Goal: Information Seeking & Learning: Learn about a topic

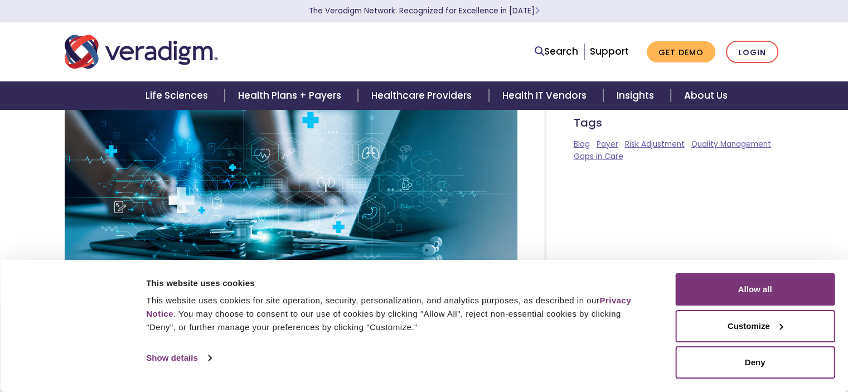
scroll to position [167, 0]
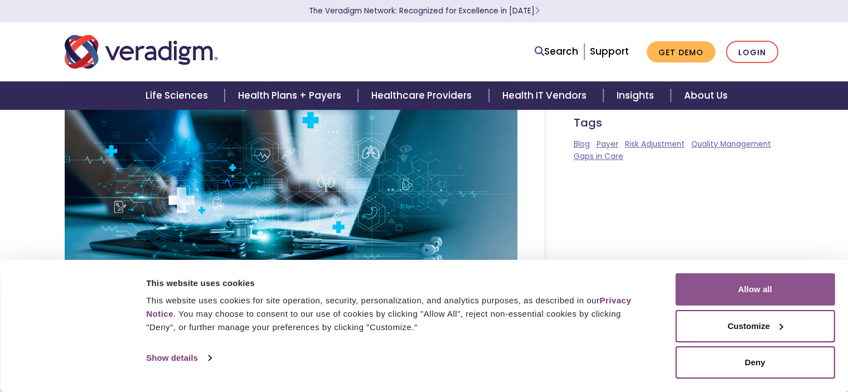
click at [761, 284] on button "Allow all" at bounding box center [754, 289] width 159 height 32
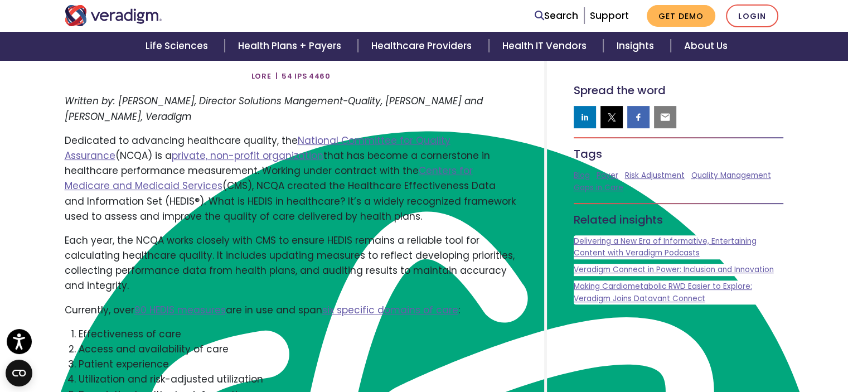
scroll to position [390, 0]
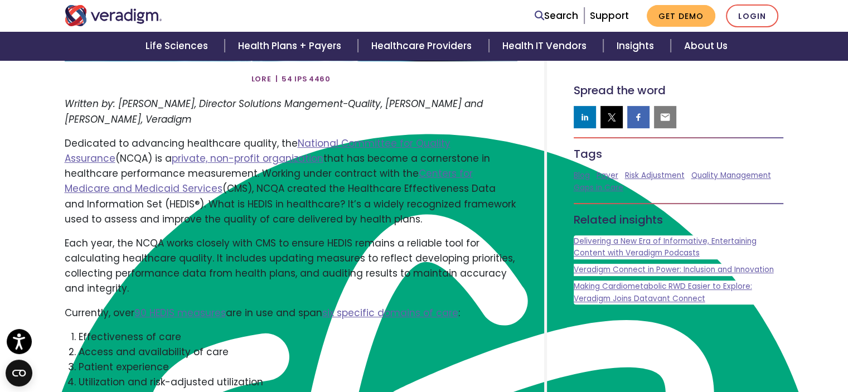
click at [163, 205] on p "Dedicated to advancing healthcare quality, the National Committee for Quality A…" at bounding box center [291, 181] width 453 height 91
type textarea "HEDIS"
click at [163, 205] on p "Dedicated to advancing healthcare quality, the National Committee for Quality A…" at bounding box center [291, 181] width 453 height 91
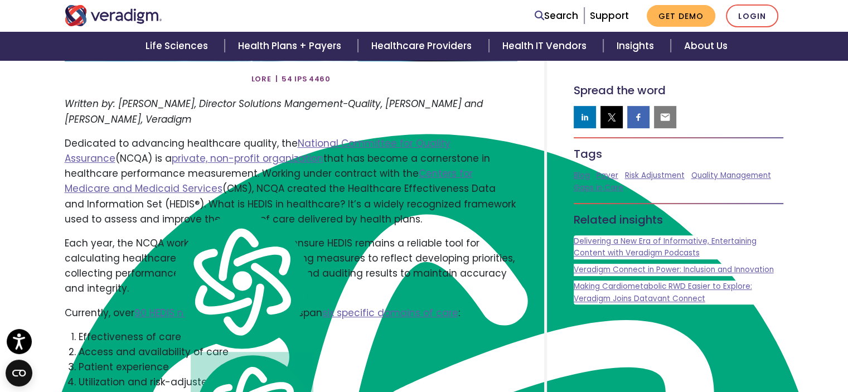
click at [432, 207] on p "Dedicated to advancing healthcare quality, the National Committee for Quality A…" at bounding box center [291, 181] width 453 height 91
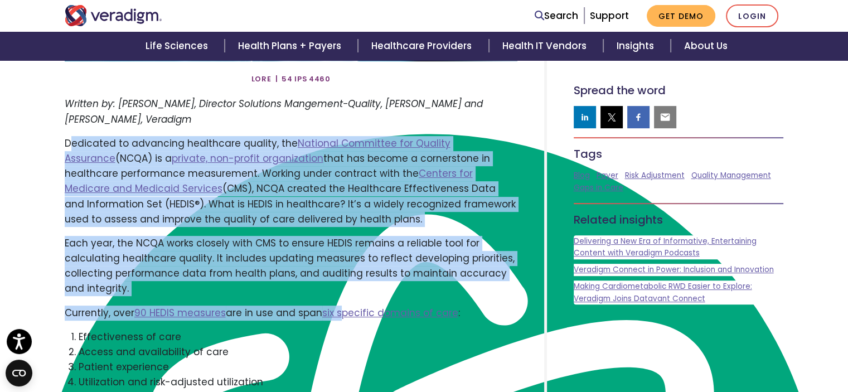
drag, startPoint x: 68, startPoint y: 144, endPoint x: 346, endPoint y: 297, distance: 317.4
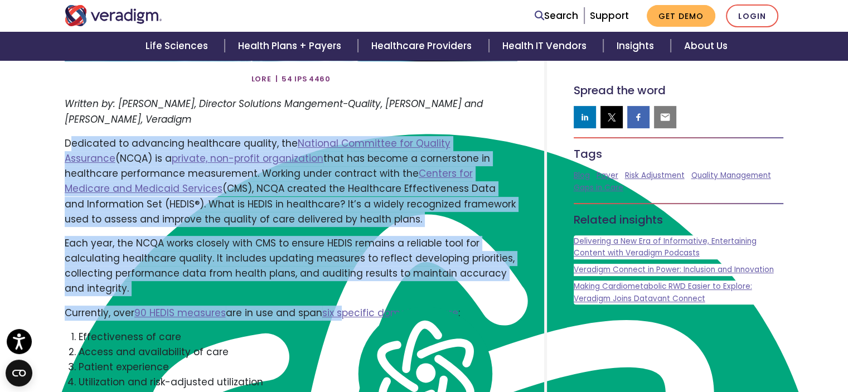
click at [117, 289] on p "Each year, the NCQA works closely with CMS to ensure HEDIS remains a reliable t…" at bounding box center [291, 266] width 453 height 61
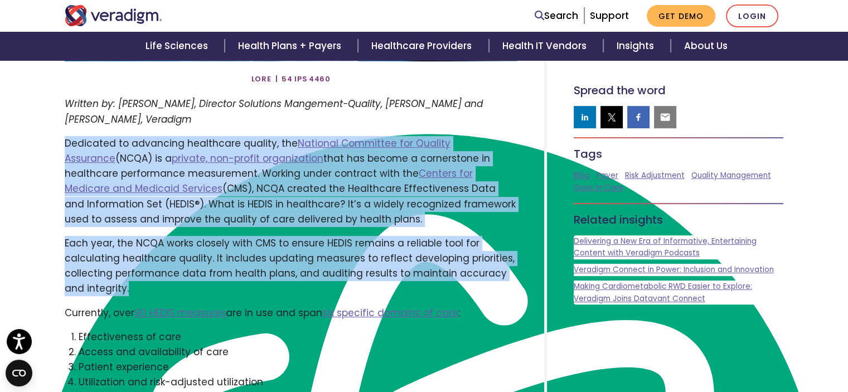
drag, startPoint x: 114, startPoint y: 289, endPoint x: 61, endPoint y: 144, distance: 154.4
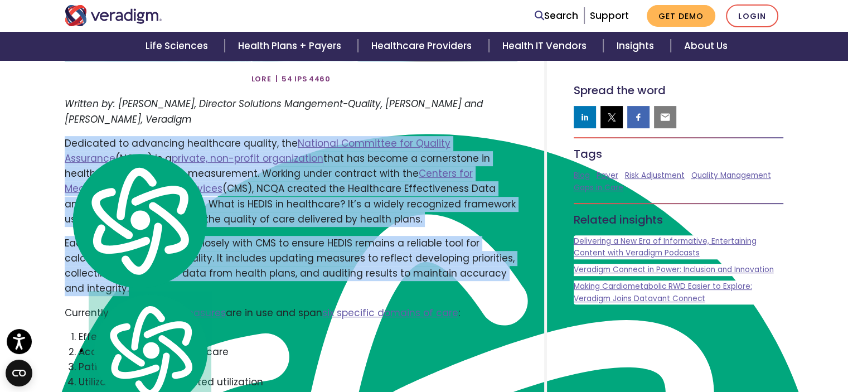
copy div "Dedicated to advancing healthcare quality, the National Committee for Quality A…"
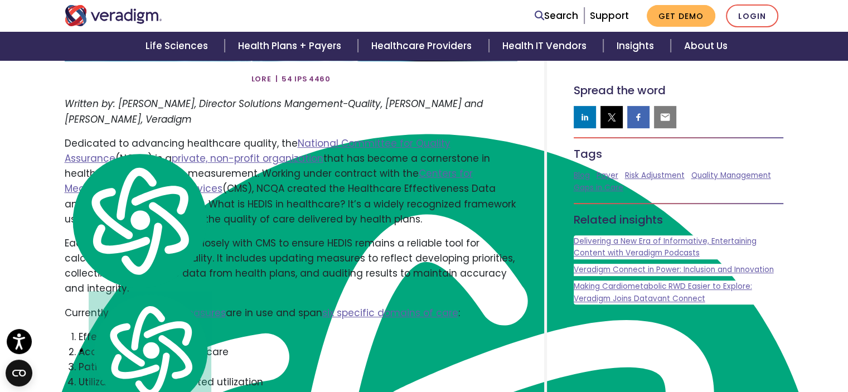
click at [230, 109] on em "Written by: [PERSON_NAME], Director Solutions Mangement-Quality, [PERSON_NAME] …" at bounding box center [274, 111] width 418 height 28
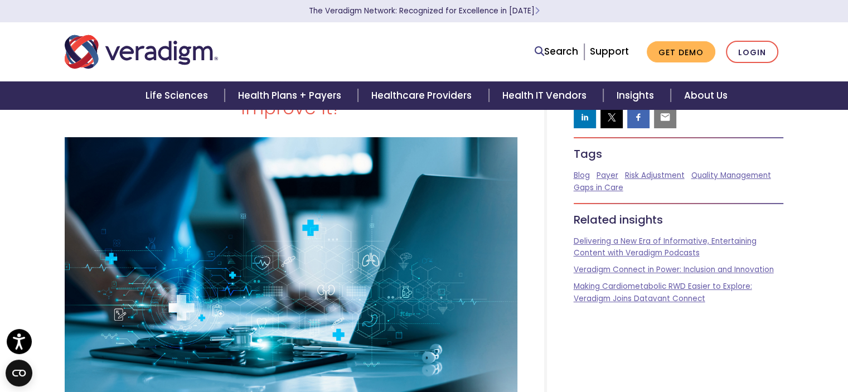
scroll to position [0, 0]
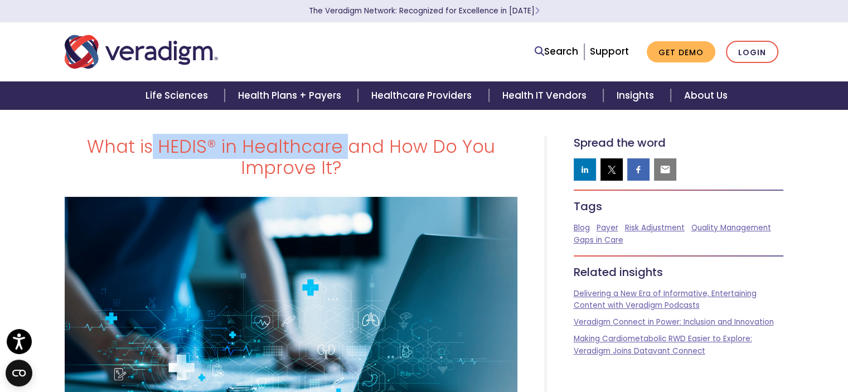
drag, startPoint x: 157, startPoint y: 145, endPoint x: 346, endPoint y: 157, distance: 189.4
click at [346, 157] on h1 "What is HEDIS® in Healthcare and How Do You Improve It?" at bounding box center [291, 157] width 453 height 43
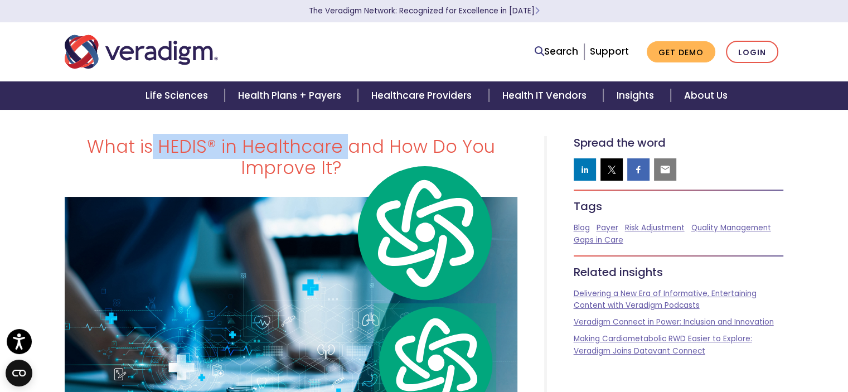
copy h1 "HEDIS® in Healthcare"
